Goal: Task Accomplishment & Management: Manage account settings

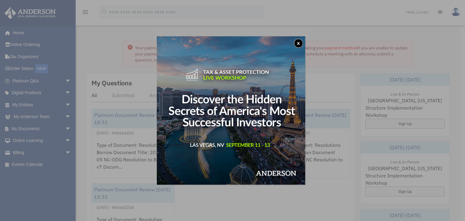
click at [300, 44] on button "x" at bounding box center [298, 43] width 9 height 9
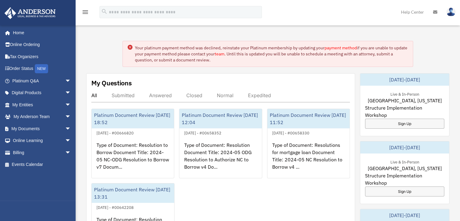
click at [333, 47] on link "payment method" at bounding box center [341, 47] width 32 height 5
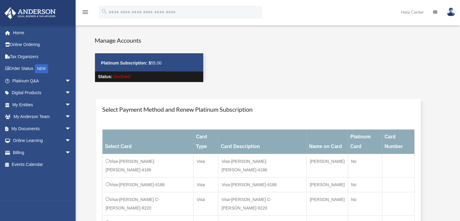
scroll to position [41, 0]
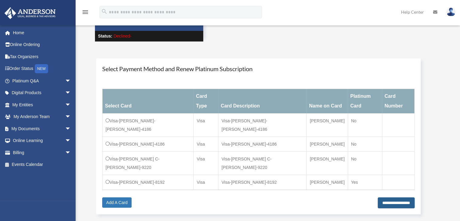
click at [380, 197] on input "**********" at bounding box center [396, 202] width 37 height 11
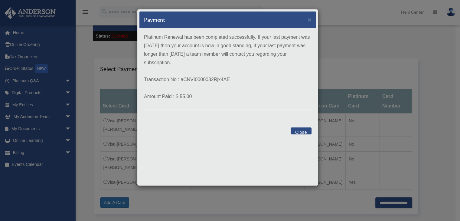
click at [303, 131] on button "Close" at bounding box center [301, 130] width 21 height 7
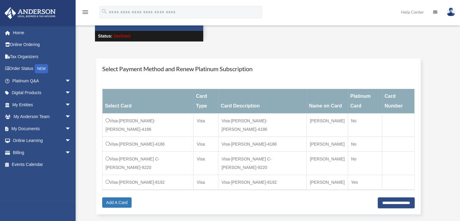
scroll to position [27, 0]
